Goal: Navigation & Orientation: Find specific page/section

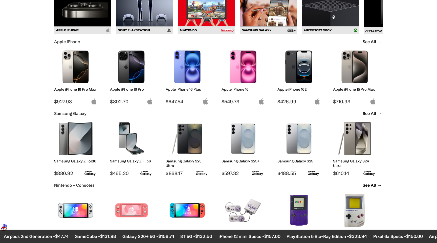
scroll to position [252, 0]
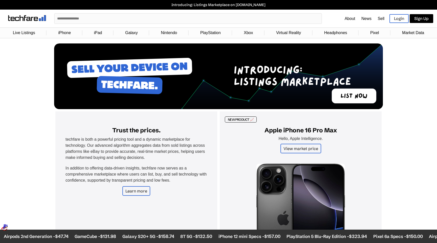
click at [344, 21] on link "About" at bounding box center [349, 18] width 11 height 4
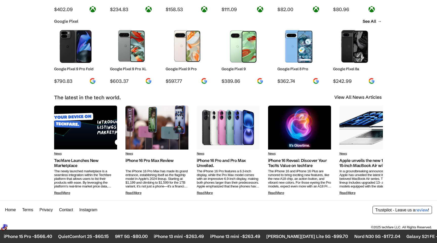
scroll to position [2301, 0]
